Goal: Information Seeking & Learning: Learn about a topic

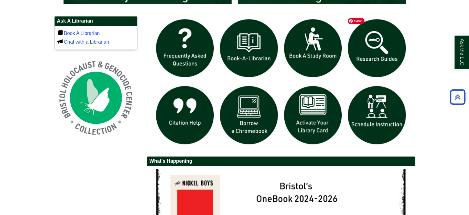
scroll to position [424, 0]
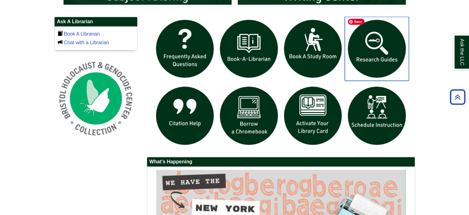
click at [360, 49] on img "slideshow" at bounding box center [377, 49] width 64 height 64
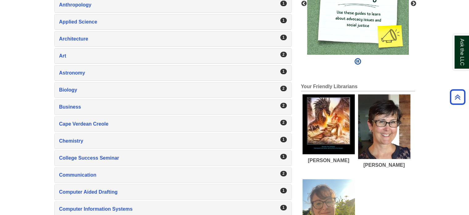
scroll to position [210, 0]
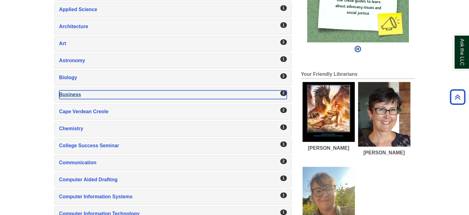
click at [69, 91] on div "Business , 2 guides" at bounding box center [173, 94] width 228 height 9
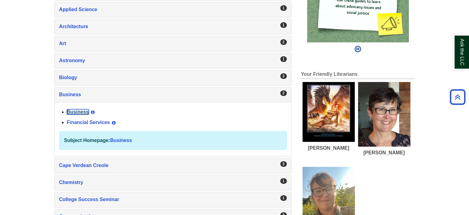
click at [82, 110] on link "Business" at bounding box center [78, 111] width 22 height 5
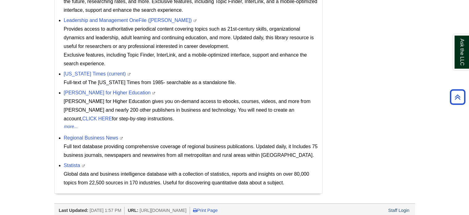
scroll to position [418, 0]
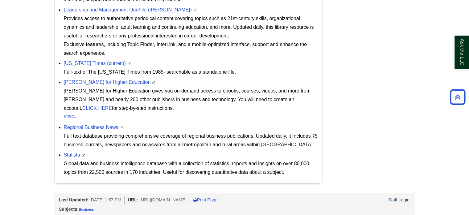
click at [212, 76] on li "O'Reilly for Higher Education This link opens in a new window O’Reilly for High…" at bounding box center [192, 98] width 256 height 44
